Goal: Task Accomplishment & Management: Manage account settings

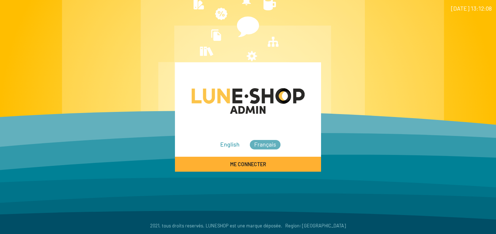
click at [262, 149] on span "Français" at bounding box center [265, 144] width 31 height 9
click at [271, 144] on span "Français" at bounding box center [265, 144] width 31 height 9
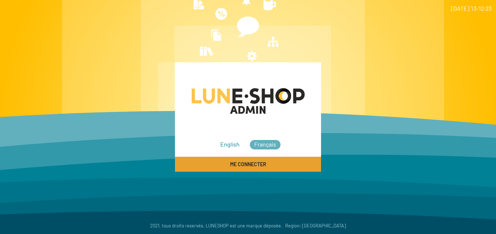
click at [261, 164] on span "Me connecter" at bounding box center [248, 164] width 36 height 6
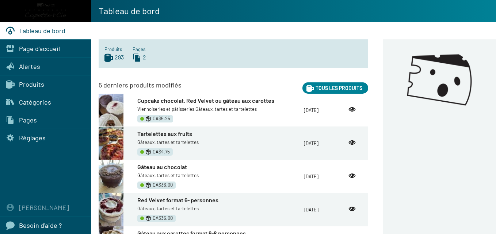
click at [59, 47] on div "Page d’accueil" at bounding box center [45, 49] width 91 height 18
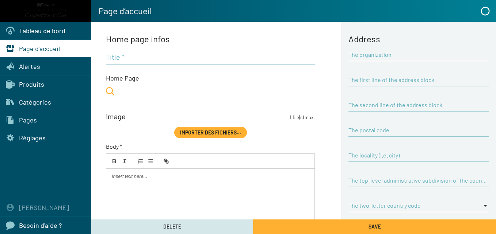
type input "Fromagerie Copette"
type input "Fromagerie Copette & Cie"
type input "4650 [GEOGRAPHIC_DATA]"
type input "H4G 1W9"
type input "[GEOGRAPHIC_DATA]"
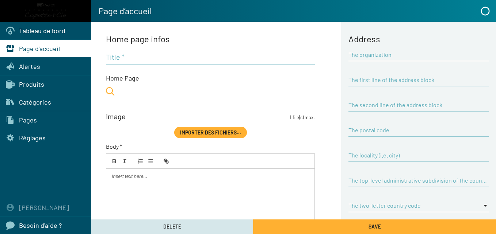
type input "QC"
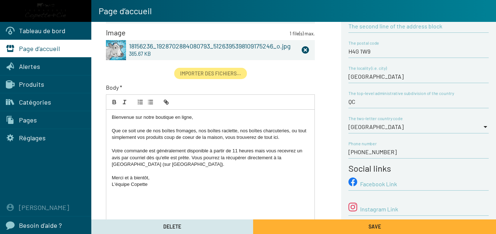
scroll to position [79, 0]
click at [384, 153] on input "[PHONE_NUMBER]" at bounding box center [418, 152] width 140 height 8
type input "[PHONE_NUMBER]"
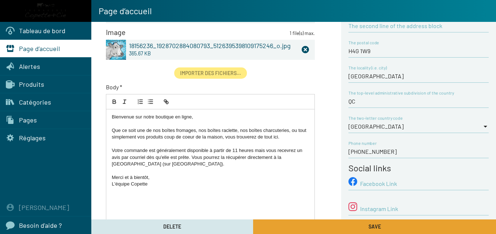
click at [364, 227] on button "Save" at bounding box center [374, 227] width 243 height 15
